Goal: Navigation & Orientation: Go to known website

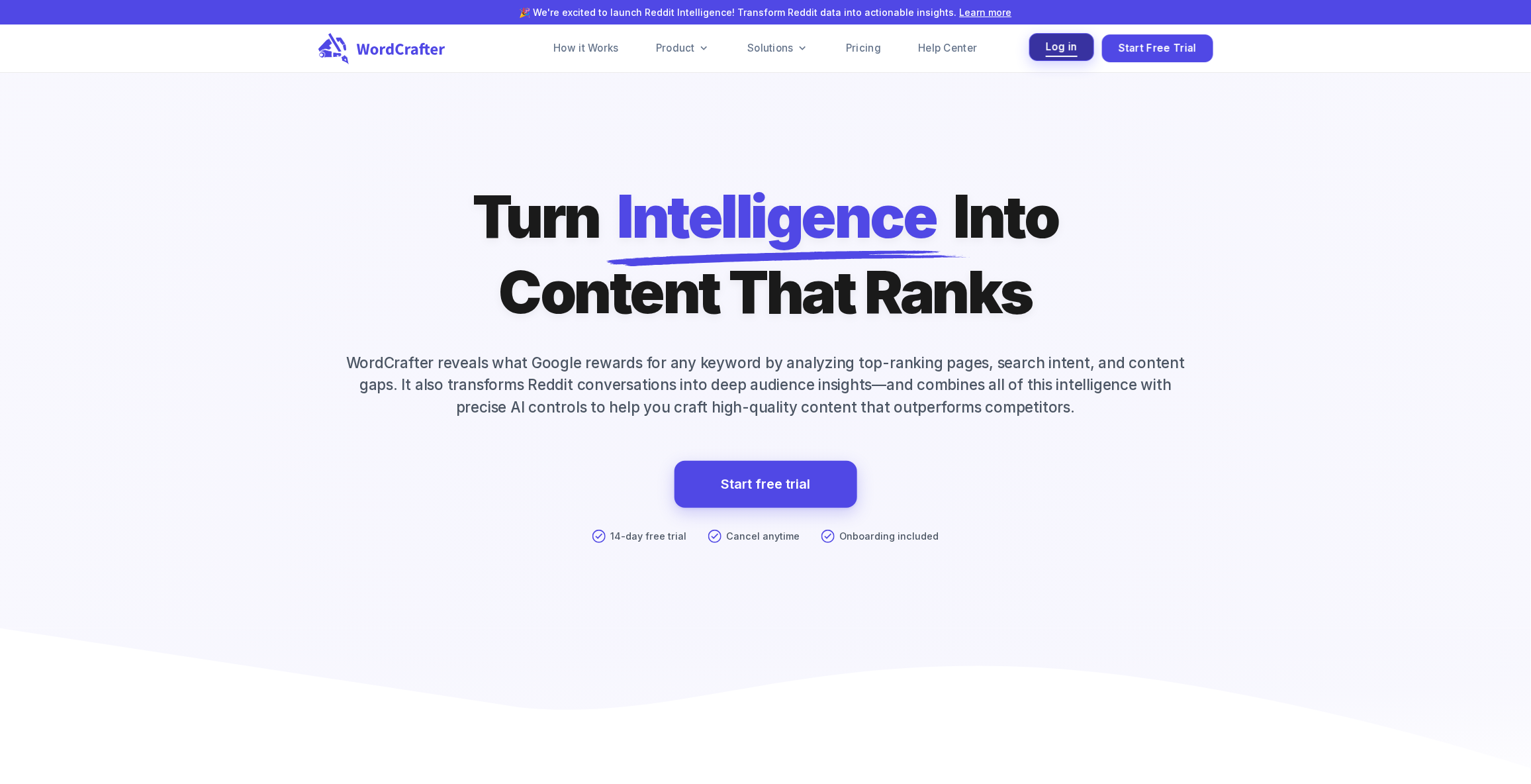
click at [1062, 42] on span "Log in" at bounding box center [1062, 48] width 32 height 18
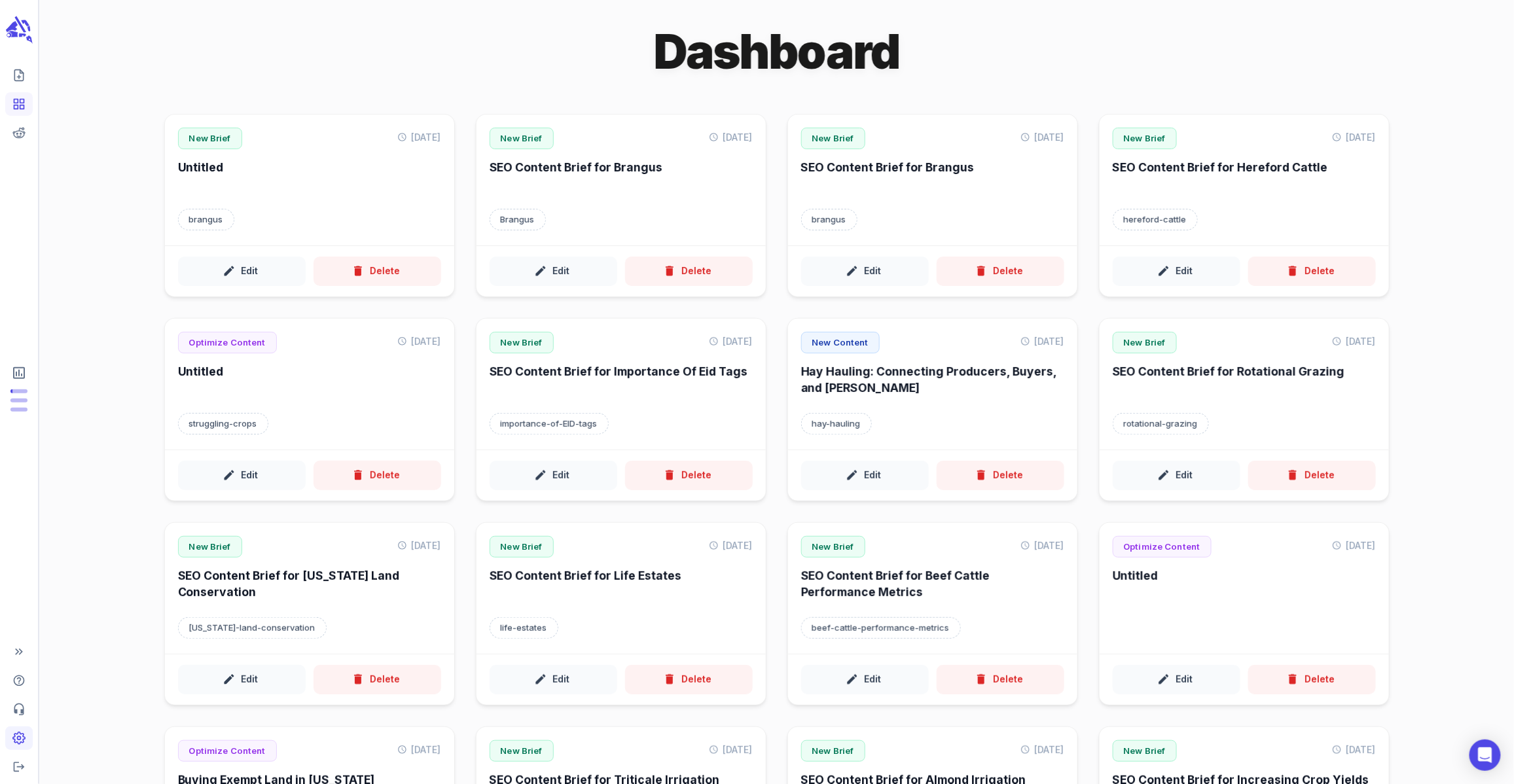
click at [24, 735] on icon "Adjust your account settings" at bounding box center [19, 738] width 13 height 13
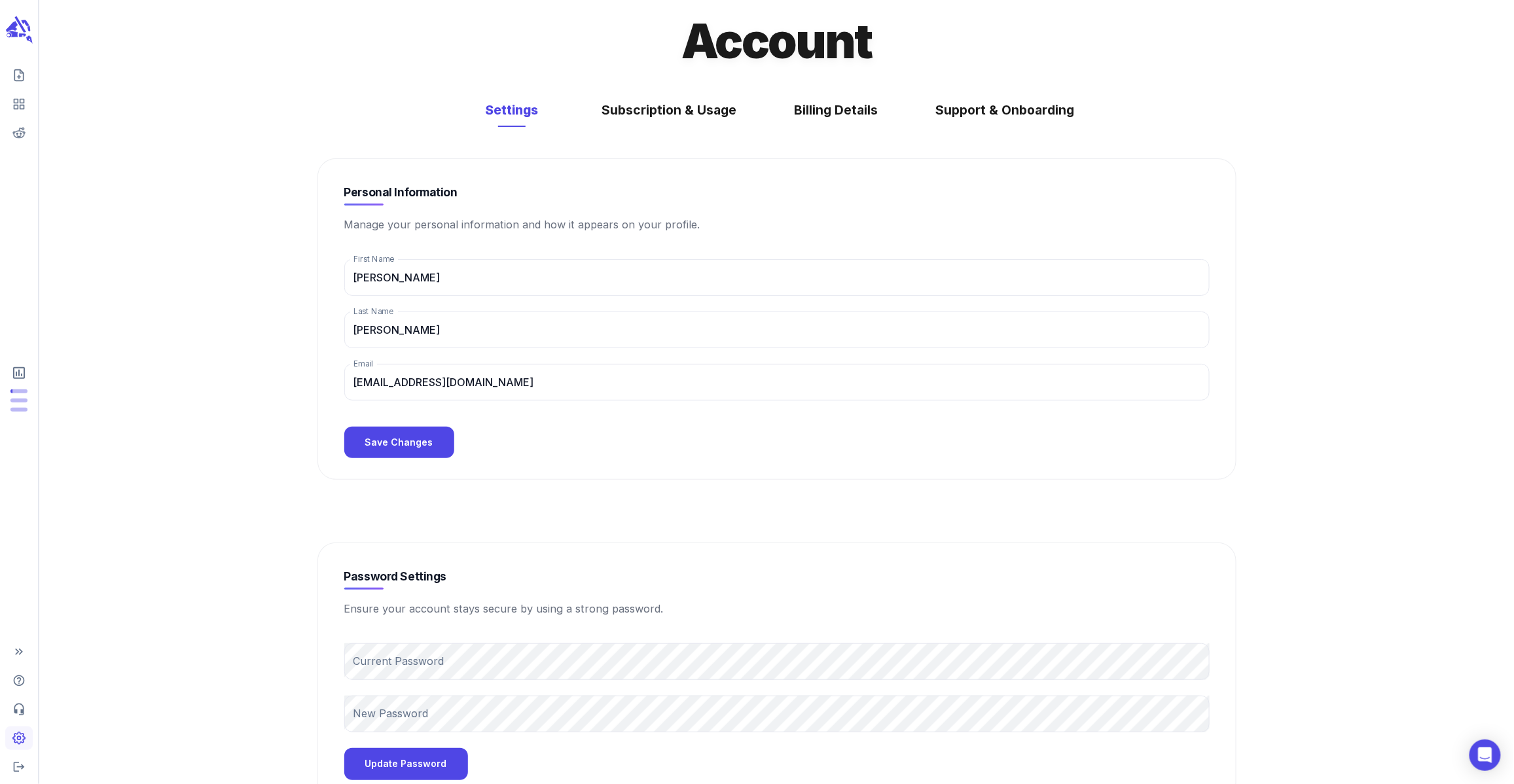
scroll to position [59, 0]
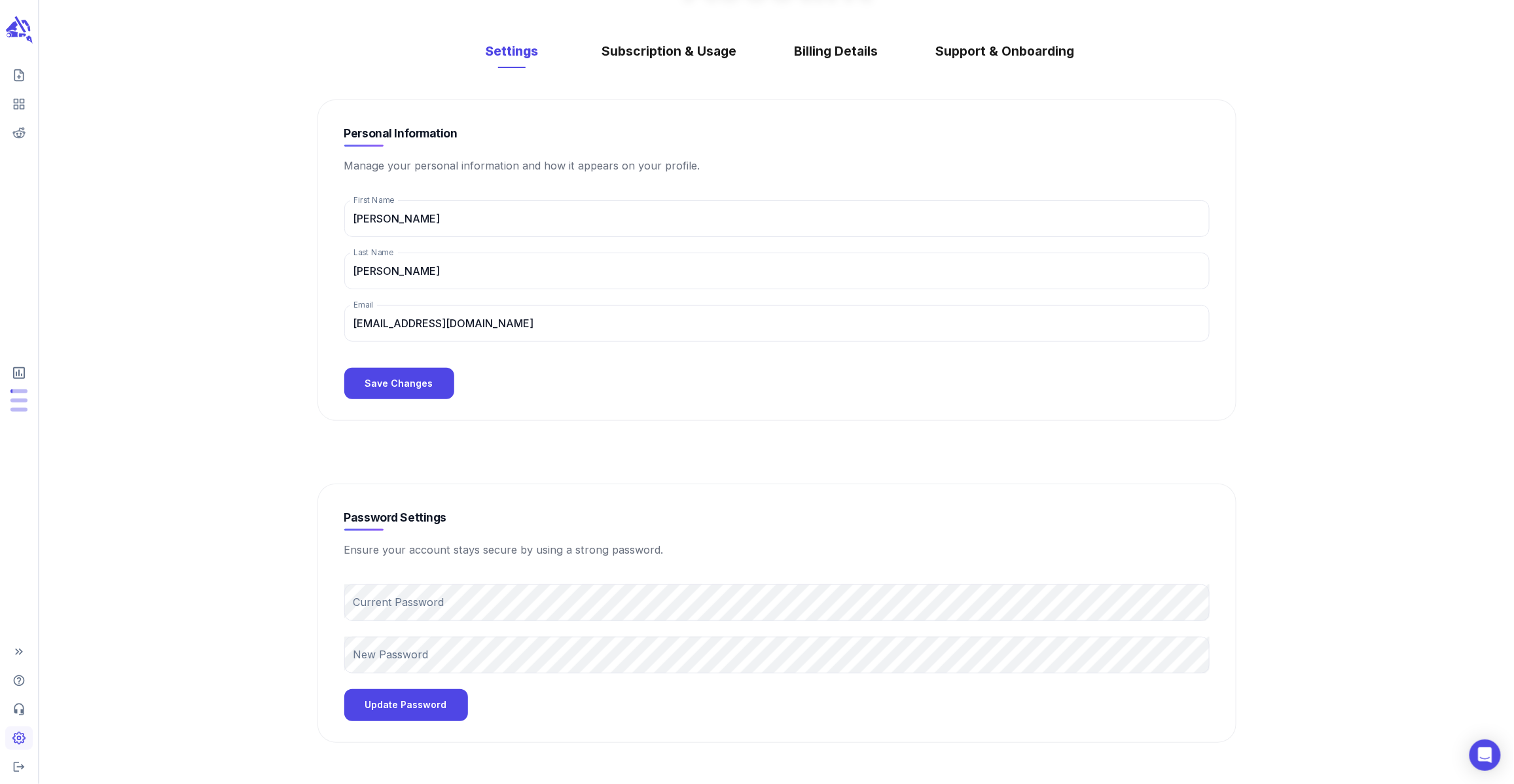
click at [207, 544] on main "Account Settings Subscription & Usage Billing Details Support & Onboarding Pers…" at bounding box center [776, 362] width 1474 height 843
click at [1010, 783] on nordpass-autofill-portal at bounding box center [757, 799] width 1514 height 0
click at [27, 771] on button "Logout" at bounding box center [19, 766] width 28 height 23
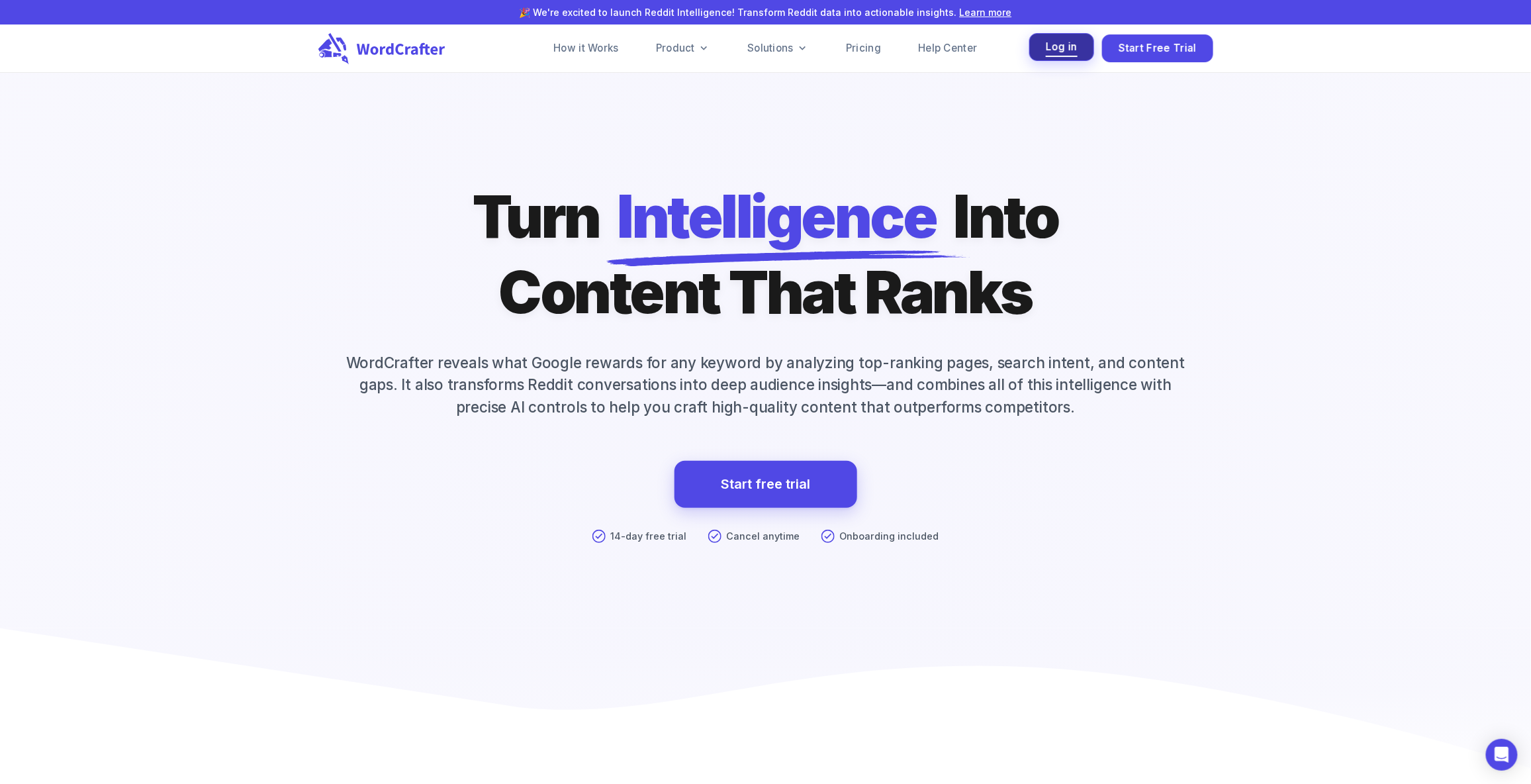
click at [1065, 50] on span "Log in" at bounding box center [1062, 48] width 32 height 18
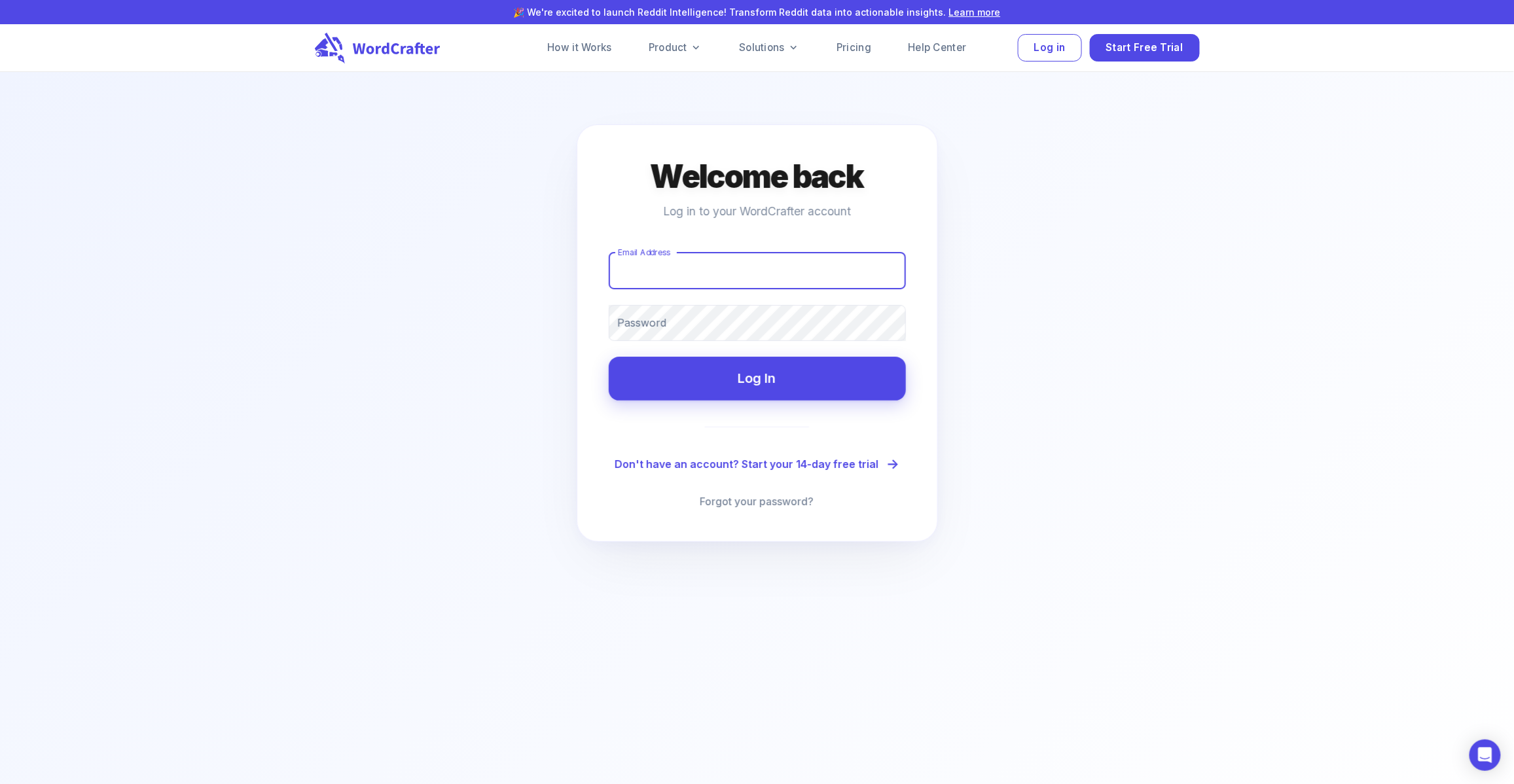
type input "[EMAIL_ADDRESS][DOMAIN_NAME]"
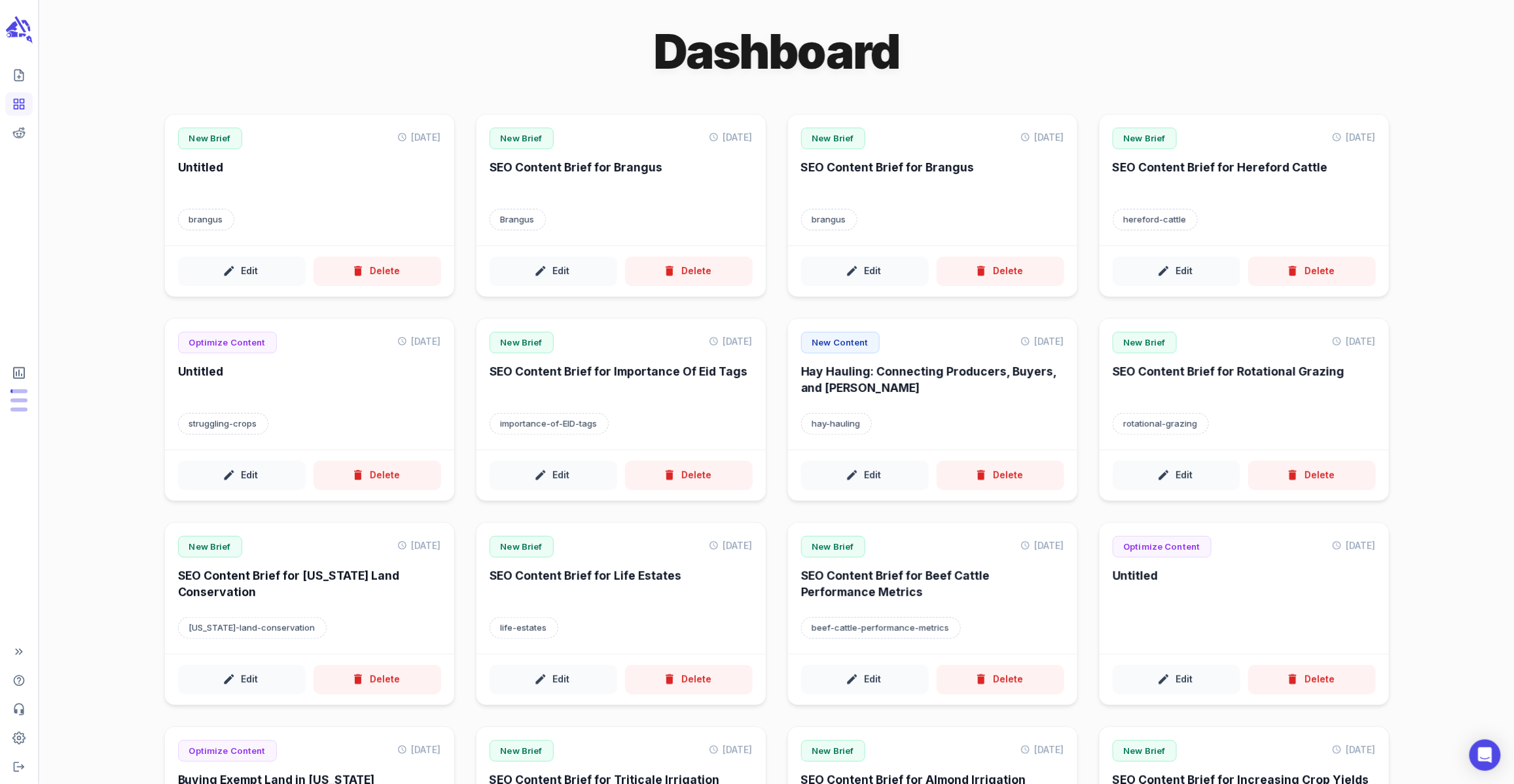
click at [1302, 61] on div "Dashboard" at bounding box center [777, 52] width 1225 height 61
click at [16, 761] on icon "Logout" at bounding box center [19, 766] width 13 height 13
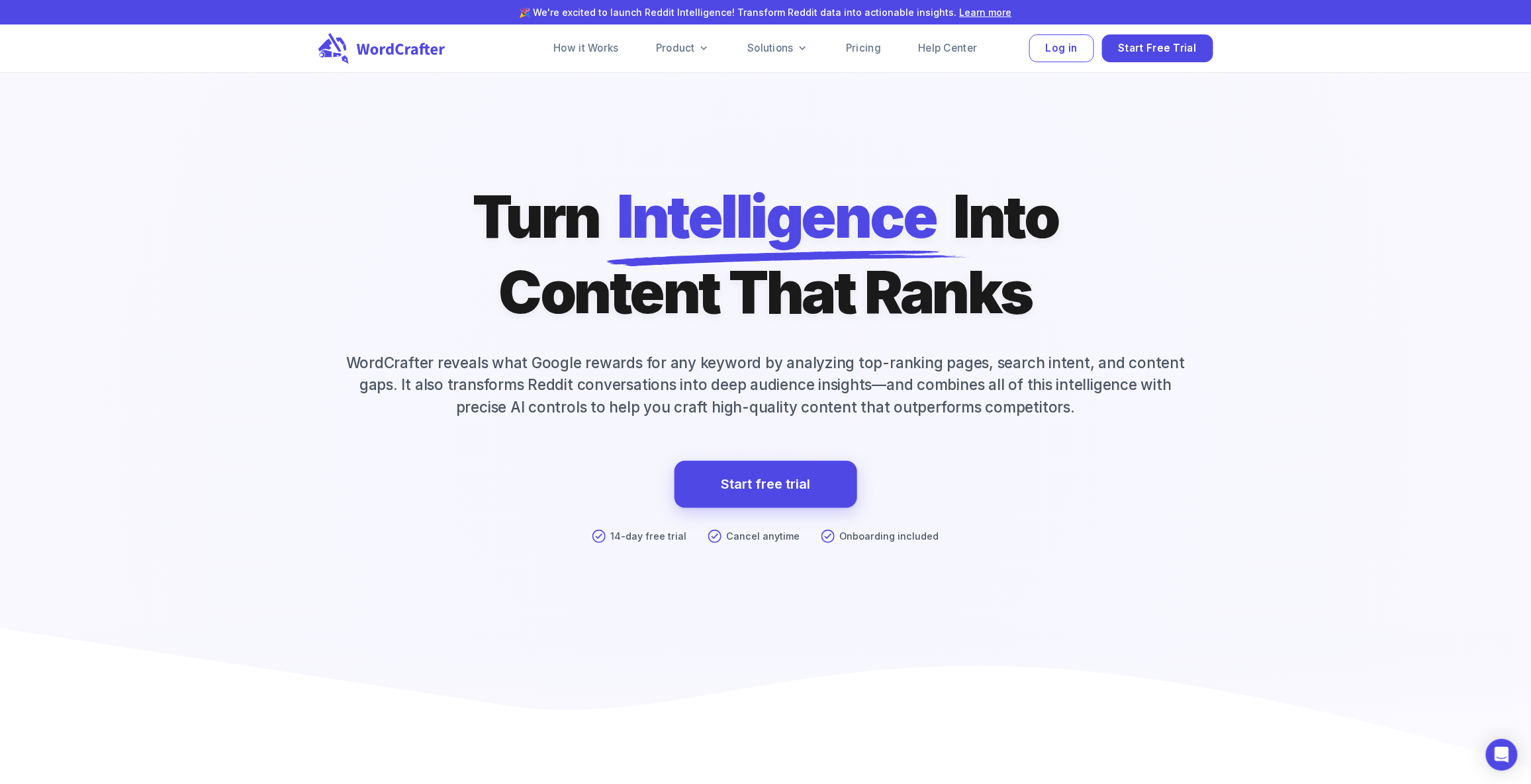
click at [1306, 177] on div at bounding box center [766, 433] width 3062 height 1442
